Goal: Complete application form

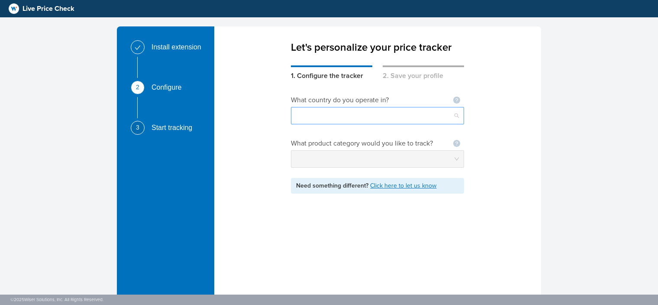
click at [347, 117] on input "search" at bounding box center [377, 115] width 163 height 16
click at [327, 119] on input "search" at bounding box center [377, 115] width 163 height 16
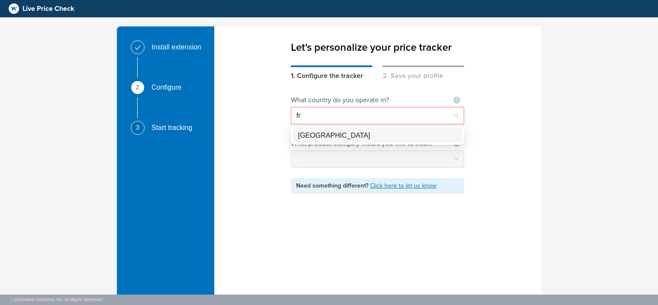
type input "fra"
click at [344, 137] on div "[GEOGRAPHIC_DATA]" at bounding box center [377, 135] width 159 height 11
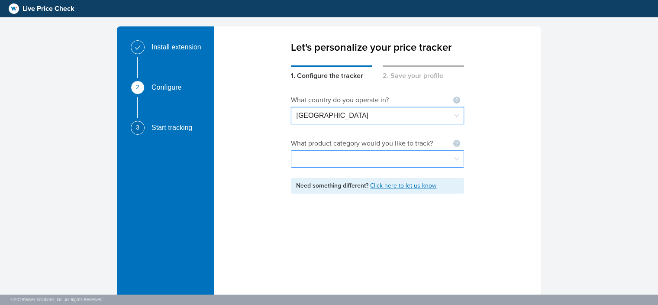
click at [341, 161] on input "search" at bounding box center [377, 159] width 163 height 16
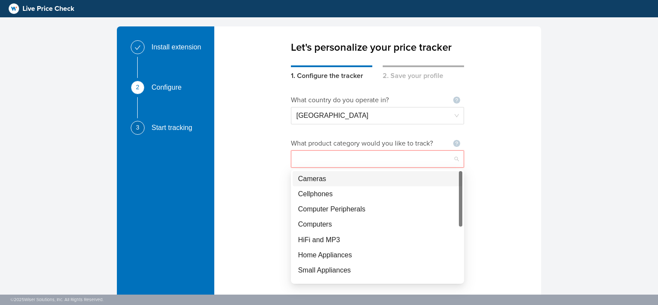
click at [363, 177] on div "Cameras" at bounding box center [377, 178] width 159 height 11
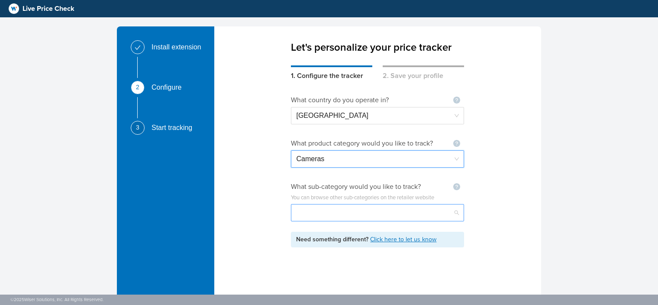
click at [364, 212] on input "search" at bounding box center [377, 212] width 163 height 16
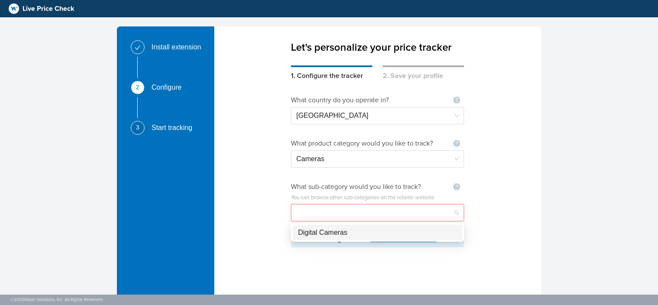
click at [360, 234] on div "Digital Cameras" at bounding box center [377, 232] width 159 height 11
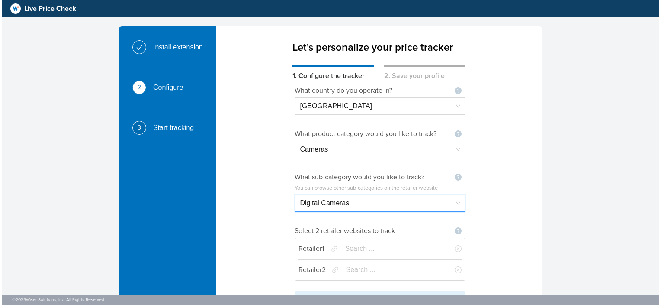
scroll to position [13, 0]
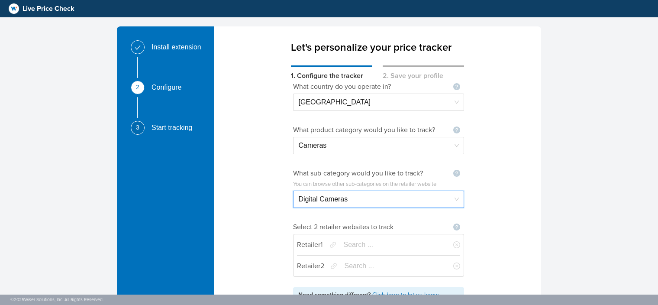
click at [362, 245] on input "search" at bounding box center [392, 244] width 98 height 16
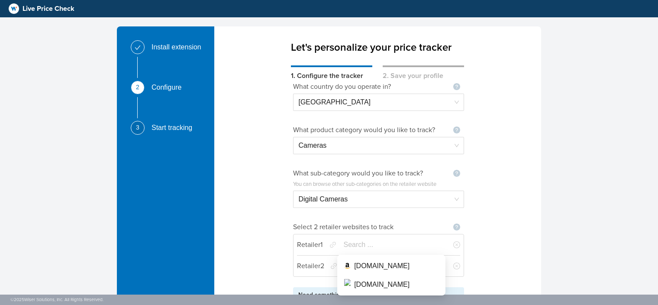
click at [370, 242] on input "search" at bounding box center [392, 244] width 98 height 16
